Goal: Task Accomplishment & Management: Complete application form

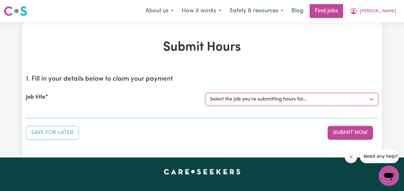
click at [371, 98] on select "Select the job you're submitting hours for... [[PERSON_NAME] ] Support Worker N…" at bounding box center [292, 99] width 172 height 12
select select "11816"
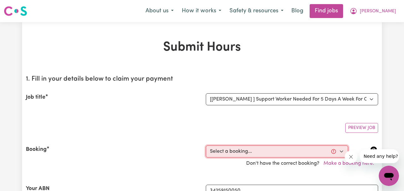
click at [342, 152] on select "Select a booking... [DATE] 06:00pm to 07:00pm (RECURRING) [DATE] 06:00pm to 07:…" at bounding box center [277, 151] width 142 height 12
select select "353216"
type input "[DATE]"
type input "22"
type input "9"
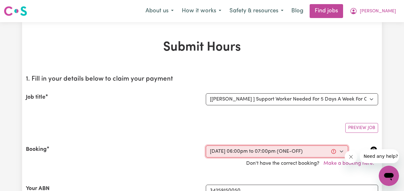
type input "2025"
type input "18:00"
type input "6"
type input "0"
select select "pm"
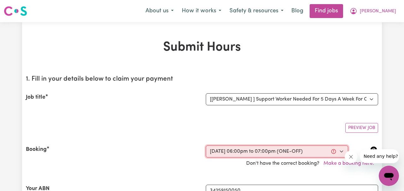
type input "19:00"
type input "7"
type input "0"
select select "pm"
select select "49-Weekday"
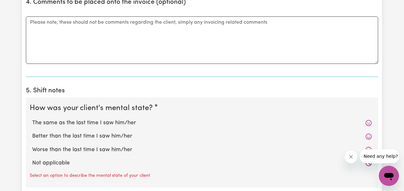
scroll to position [436, 0]
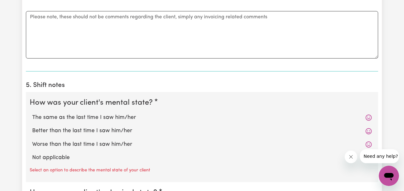
click at [132, 114] on label "The same as the last time I saw him/her" at bounding box center [202, 117] width 340 height 8
click at [32, 113] on input "The same as the last time I saw him/her" at bounding box center [32, 113] width 0 height 0
radio input "true"
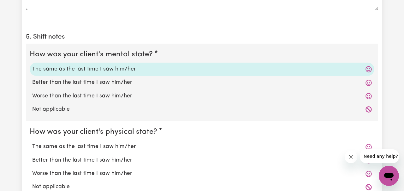
scroll to position [508, 0]
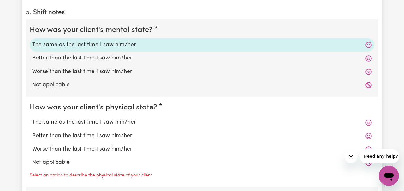
click at [125, 120] on label "The same as the last time I saw him/her" at bounding box center [202, 122] width 340 height 8
click at [32, 118] on input "The same as the last time I saw him/her" at bounding box center [32, 118] width 0 height 0
radio input "true"
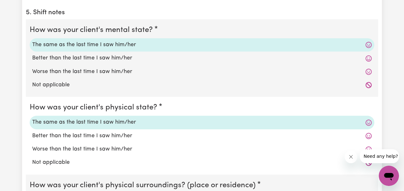
scroll to position [589, 0]
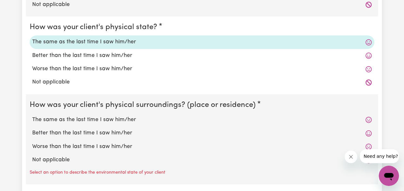
click at [125, 120] on label "The same as the last time I saw him/her" at bounding box center [202, 120] width 340 height 8
click at [32, 116] on input "The same as the last time I saw him/her" at bounding box center [32, 115] width 0 height 0
radio input "true"
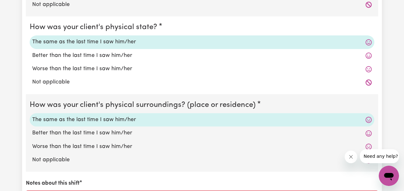
scroll to position [672, 0]
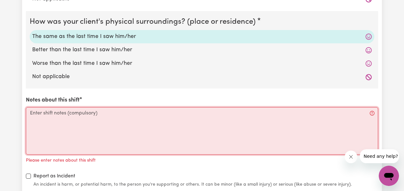
click at [116, 120] on textarea "Notes about this shift" at bounding box center [202, 130] width 352 height 47
click at [112, 112] on textarea "Notes about this shift" at bounding box center [202, 130] width 352 height 47
paste textarea "During the visit, [PERSON_NAME] consumed his meals without difficulty and demon…"
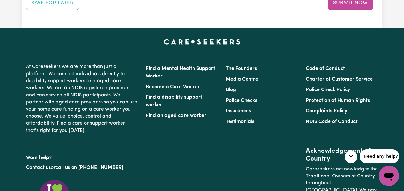
scroll to position [797, 0]
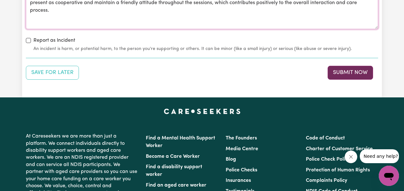
type textarea "During the visit, [PERSON_NAME] consumed his meals without difficulty and demon…"
click at [348, 74] on button "Submit Now" at bounding box center [350, 73] width 45 height 14
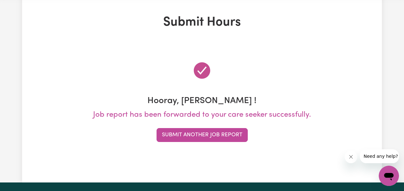
scroll to position [0, 0]
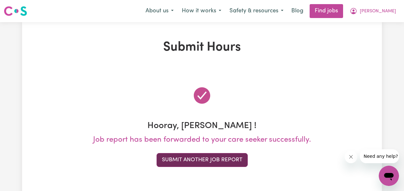
click at [225, 158] on button "Submit Another Job Report" at bounding box center [202, 160] width 91 height 14
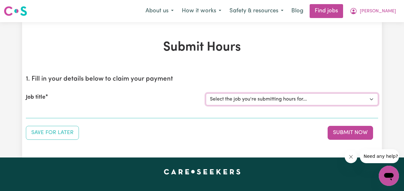
click at [374, 99] on select "Select the job you're submitting hours for... [[PERSON_NAME] ] Support Worker N…" at bounding box center [292, 99] width 172 height 12
select select "11816"
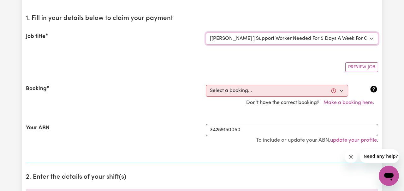
scroll to position [61, 0]
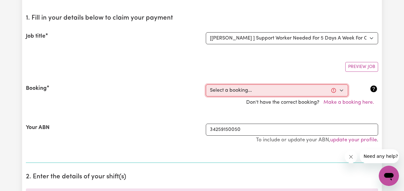
click at [342, 92] on select "Select a booking... [DATE] 06:00pm to 07:00pm (RECURRING) [DATE] 06:00pm to 07:…" at bounding box center [277, 90] width 142 height 12
select select "352025"
type input "[DATE]"
type input "23"
type input "9"
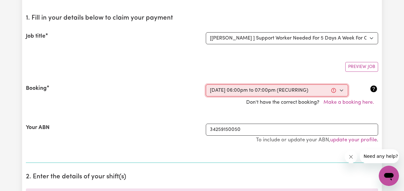
type input "2025"
type input "18:00"
type input "6"
type input "0"
select select "pm"
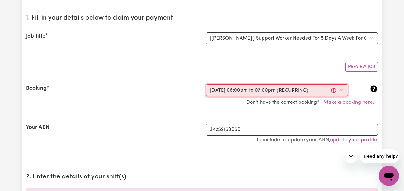
type input "19:00"
type input "7"
type input "0"
select select "pm"
select select "49-Weekday"
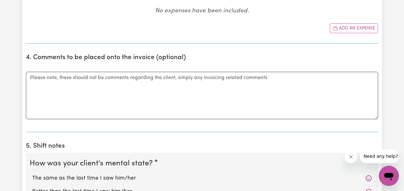
scroll to position [443, 0]
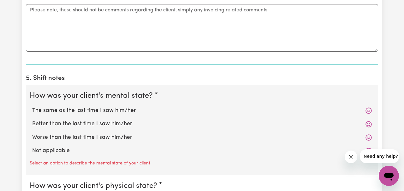
click at [114, 111] on label "The same as the last time I saw him/her" at bounding box center [202, 110] width 340 height 8
click at [32, 106] on input "The same as the last time I saw him/her" at bounding box center [32, 106] width 0 height 0
radio input "true"
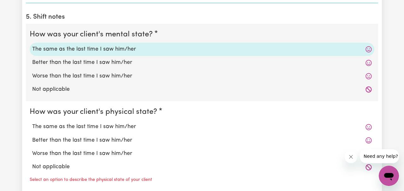
scroll to position [518, 0]
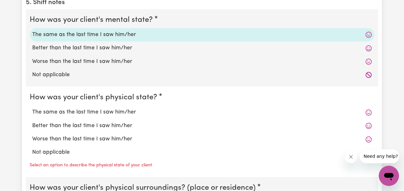
click at [111, 114] on label "The same as the last time I saw him/her" at bounding box center [202, 112] width 340 height 8
click at [32, 108] on input "The same as the last time I saw him/her" at bounding box center [32, 108] width 0 height 0
radio input "true"
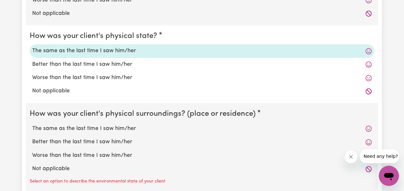
scroll to position [581, 0]
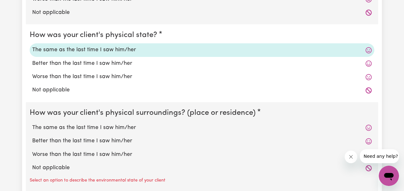
click at [106, 126] on label "The same as the last time I saw him/her" at bounding box center [202, 127] width 340 height 8
click at [32, 123] on input "The same as the last time I saw him/her" at bounding box center [32, 123] width 0 height 0
radio input "true"
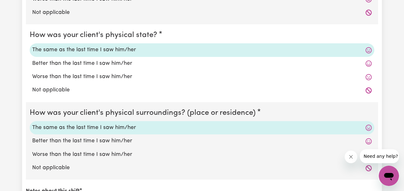
scroll to position [677, 0]
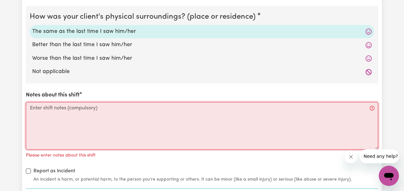
click at [100, 115] on textarea "Notes about this shift" at bounding box center [202, 125] width 352 height 47
paste textarea "During the visit, [PERSON_NAME] consumed his meals without difficulty and demon…"
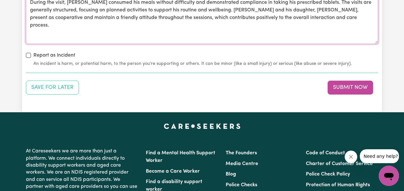
scroll to position [781, 0]
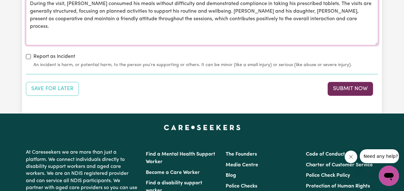
type textarea "During the visit, [PERSON_NAME] consumed his meals without difficulty and demon…"
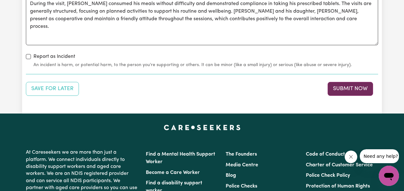
click at [347, 88] on button "Submit Now" at bounding box center [350, 89] width 45 height 14
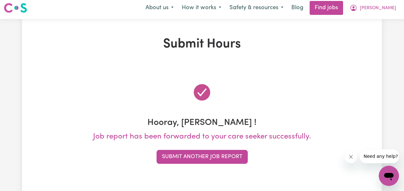
scroll to position [0, 0]
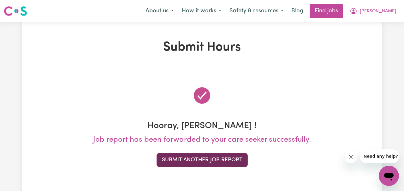
click at [210, 159] on button "Submit Another Job Report" at bounding box center [202, 160] width 91 height 14
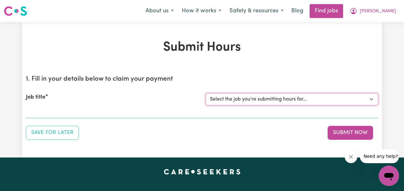
click at [372, 99] on select "Select the job you're submitting hours for... [[PERSON_NAME] ] Support Worker N…" at bounding box center [292, 99] width 172 height 12
select select "11816"
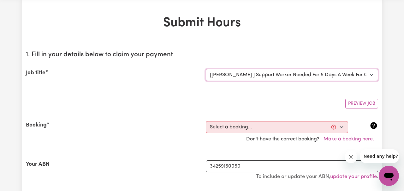
scroll to position [25, 0]
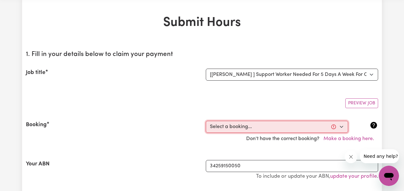
click at [343, 128] on select "Select a booking... [DATE] 06:00pm to 07:00pm (RECURRING) [DATE] 06:00pm to 07:…" at bounding box center [277, 127] width 142 height 12
select select "351858"
type input "[DATE]"
type input "24"
type input "9"
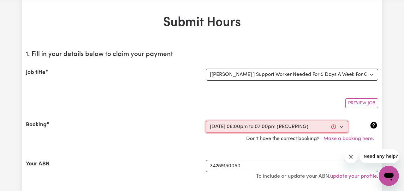
type input "2025"
type input "18:00"
type input "6"
type input "0"
select select "pm"
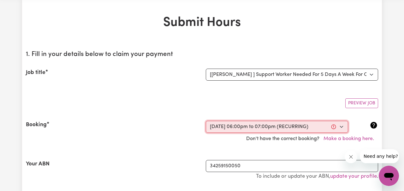
type input "19:00"
type input "7"
type input "0"
select select "pm"
select select "49-Weekday"
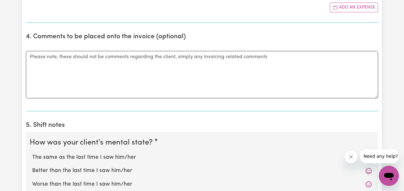
scroll to position [456, 0]
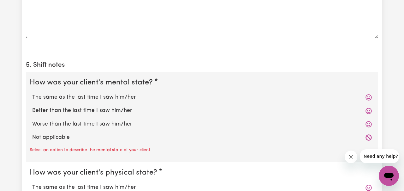
click at [115, 93] on label "The same as the last time I saw him/her" at bounding box center [202, 97] width 340 height 8
click at [32, 93] on input "The same as the last time I saw him/her" at bounding box center [32, 93] width 0 height 0
radio input "true"
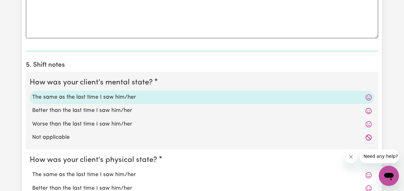
scroll to position [526, 0]
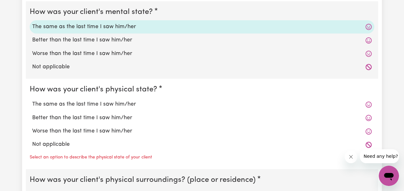
click at [112, 103] on label "The same as the last time I saw him/her" at bounding box center [202, 104] width 340 height 8
click at [32, 100] on input "The same as the last time I saw him/her" at bounding box center [32, 100] width 0 height 0
radio input "true"
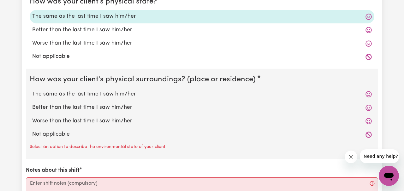
scroll to position [614, 0]
click at [113, 94] on label "The same as the last time I saw him/her" at bounding box center [202, 94] width 340 height 8
click at [32, 90] on input "The same as the last time I saw him/her" at bounding box center [32, 90] width 0 height 0
radio input "true"
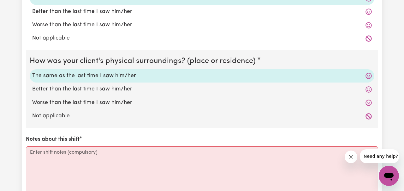
scroll to position [709, 0]
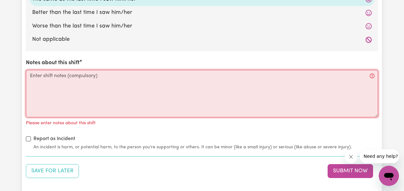
click at [102, 80] on textarea "Notes about this shift" at bounding box center [202, 93] width 352 height 47
paste textarea "During the visit, [PERSON_NAME] consumed his meals without difficulty and demon…"
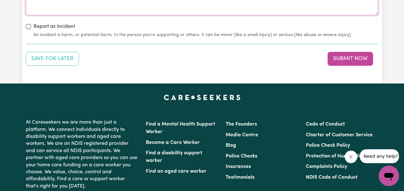
scroll to position [791, 0]
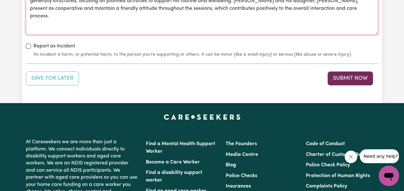
type textarea "During the visit, [PERSON_NAME] consumed his meals without difficulty and demon…"
click at [341, 76] on button "Submit Now" at bounding box center [350, 78] width 45 height 14
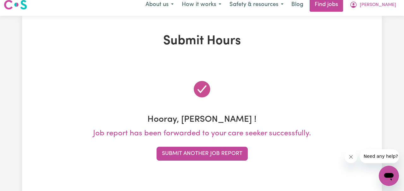
scroll to position [0, 0]
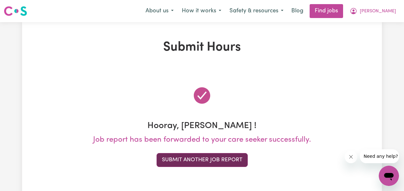
click at [215, 158] on button "Submit Another Job Report" at bounding box center [202, 160] width 91 height 14
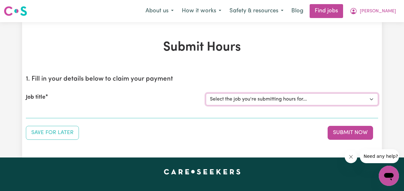
click at [369, 102] on select "Select the job you're submitting hours for... [[PERSON_NAME] ] Support Worker N…" at bounding box center [292, 99] width 172 height 12
select select "11816"
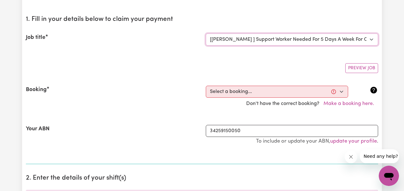
scroll to position [80, 0]
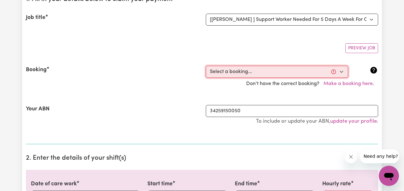
click at [342, 72] on select "Select a booking... [DATE] 06:00pm to 07:00pm (RECURRING) [DATE] 06:00pm to 07:…" at bounding box center [277, 72] width 142 height 12
select select "353206"
type input "[DATE]"
type input "26"
type input "9"
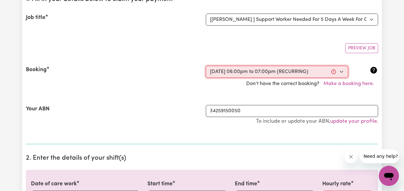
type input "2025"
type input "18:00"
type input "6"
type input "0"
select select "pm"
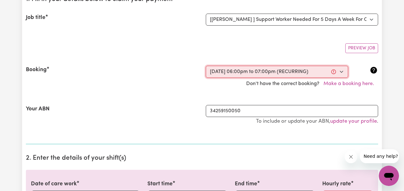
type input "19:00"
type input "7"
type input "0"
select select "pm"
select select "49-Weekday"
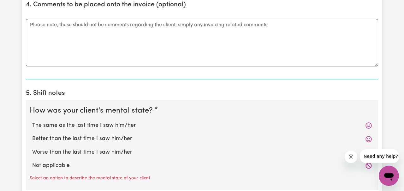
scroll to position [478, 0]
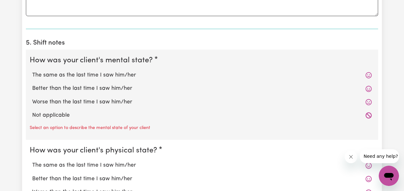
click at [117, 75] on label "The same as the last time I saw him/her" at bounding box center [202, 75] width 340 height 8
click at [32, 71] on input "The same as the last time I saw him/her" at bounding box center [32, 71] width 0 height 0
radio input "true"
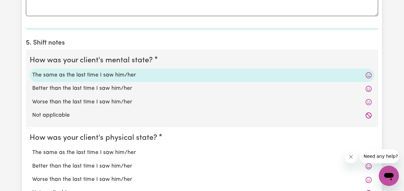
click at [126, 150] on label "The same as the last time I saw him/her" at bounding box center [202, 152] width 340 height 8
click at [32, 148] on input "The same as the last time I saw him/her" at bounding box center [32, 148] width 0 height 0
radio input "true"
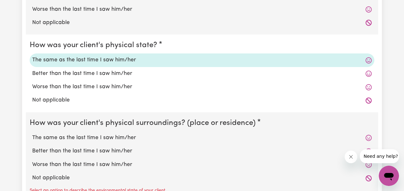
scroll to position [573, 0]
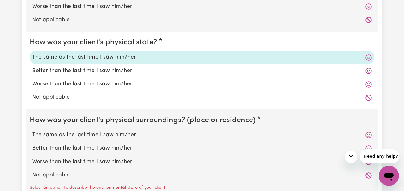
click at [126, 135] on label "The same as the last time I saw him/her" at bounding box center [202, 135] width 340 height 8
click at [32, 131] on input "The same as the last time I saw him/her" at bounding box center [32, 130] width 0 height 0
radio input "true"
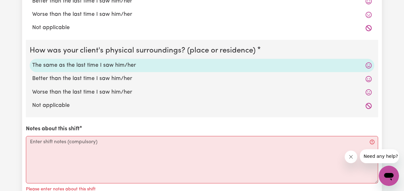
scroll to position [679, 0]
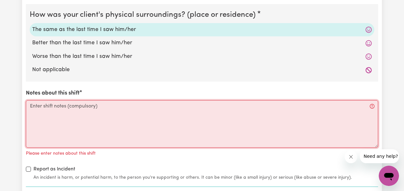
click at [119, 112] on textarea "Notes about this shift" at bounding box center [202, 123] width 352 height 47
paste textarea "During the visit, [PERSON_NAME] consumed his meals without difficulty and demon…"
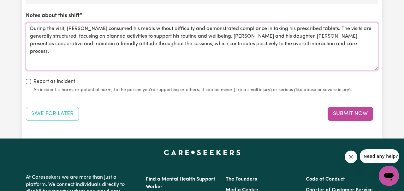
scroll to position [759, 0]
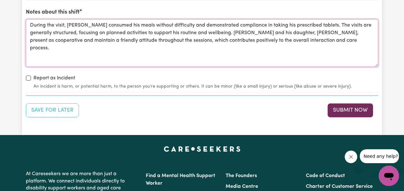
type textarea "During the visit, [PERSON_NAME] consumed his meals without difficulty and demon…"
click at [339, 111] on button "Submit Now" at bounding box center [350, 110] width 45 height 14
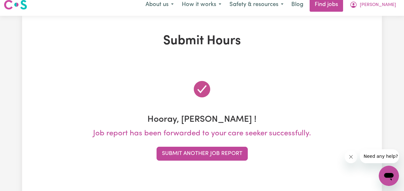
scroll to position [0, 0]
